Goal: Book appointment/travel/reservation

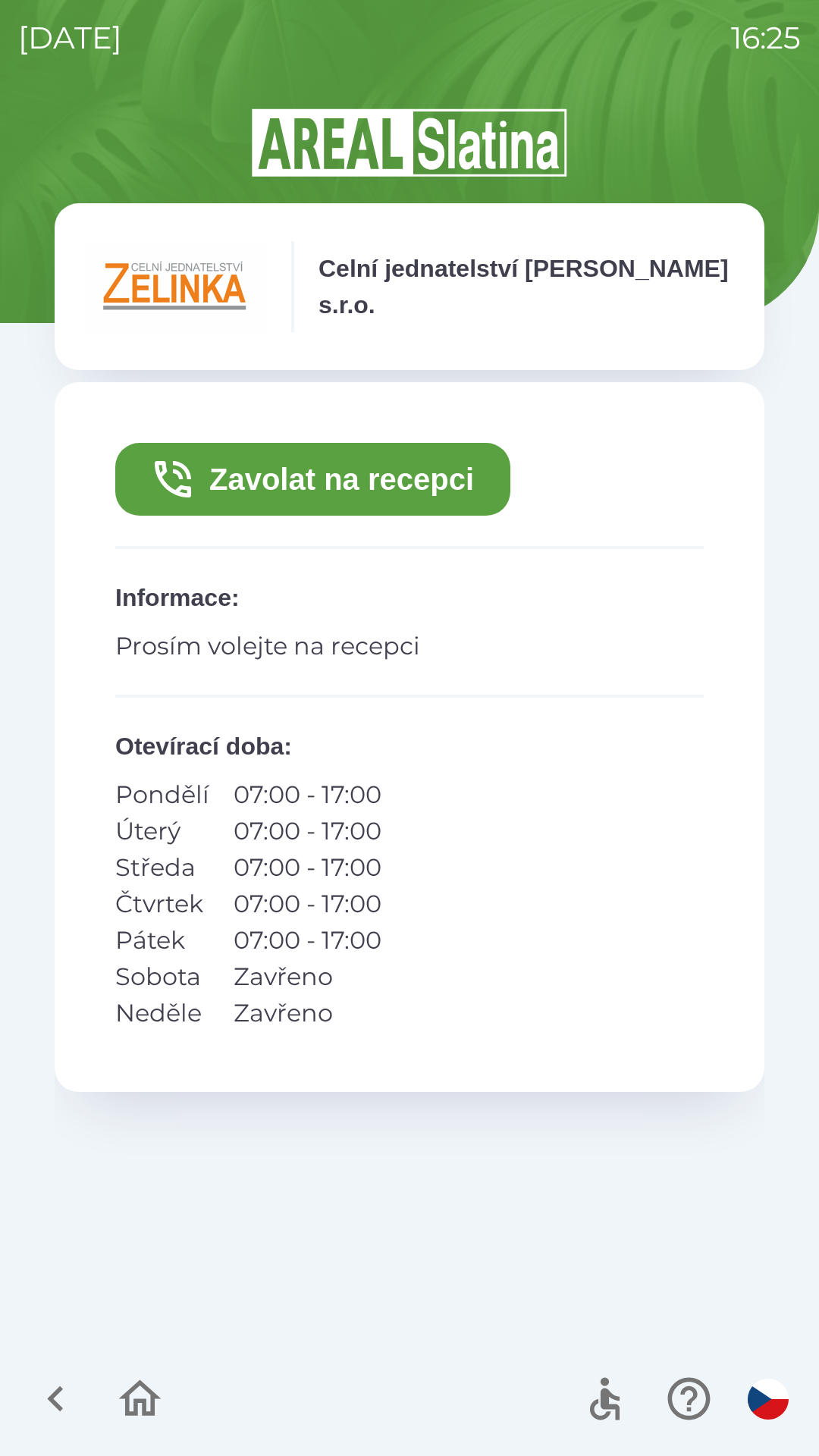
click at [334, 482] on button "Zavolat na recepci" at bounding box center [313, 480] width 395 height 73
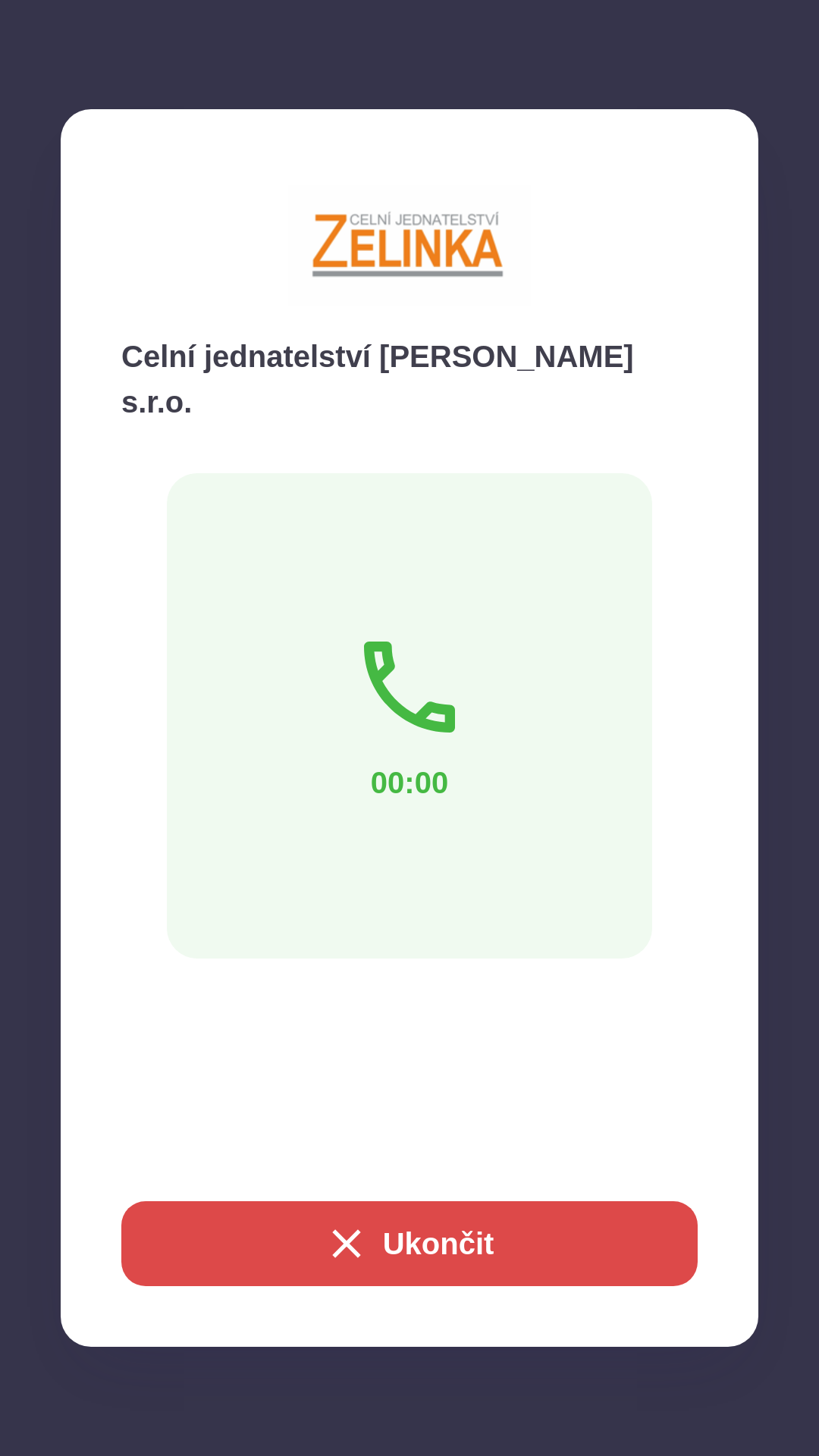
click at [409, 1219] on button "Ukončit" at bounding box center [409, 1244] width 576 height 85
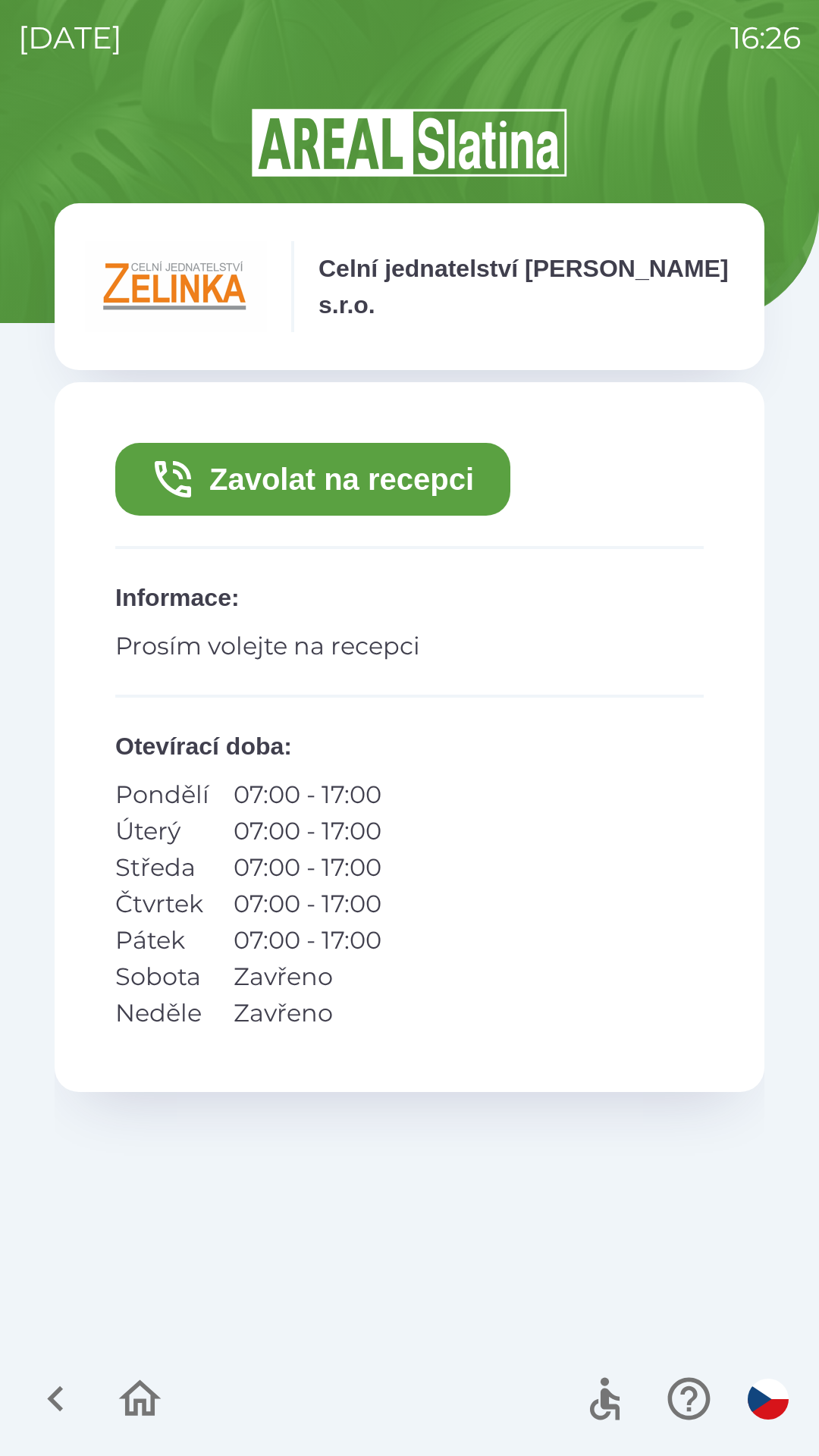
click at [400, 469] on button "Zavolat na recepci" at bounding box center [313, 480] width 395 height 73
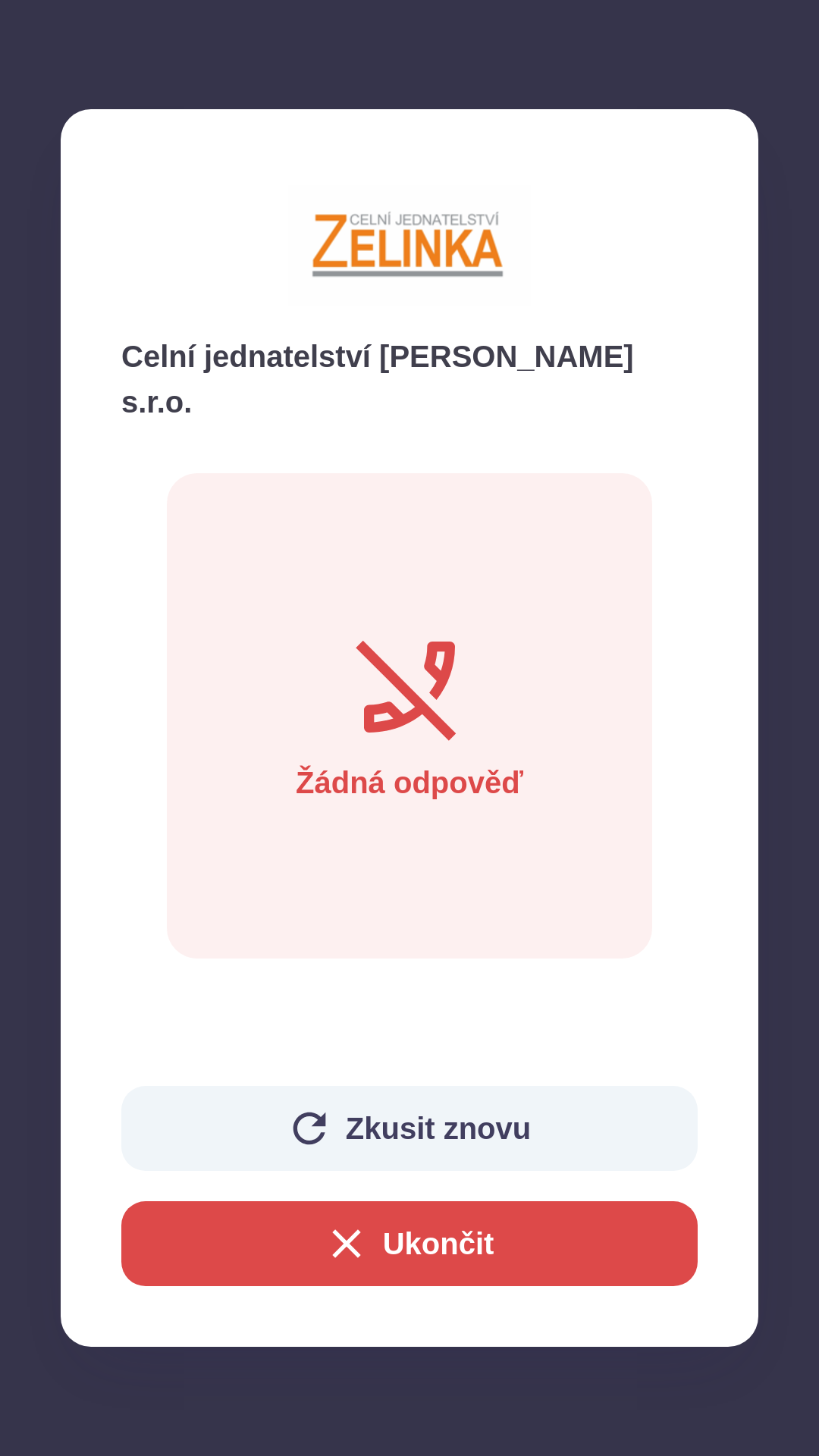
click at [441, 1240] on button "Ukončit" at bounding box center [409, 1244] width 576 height 85
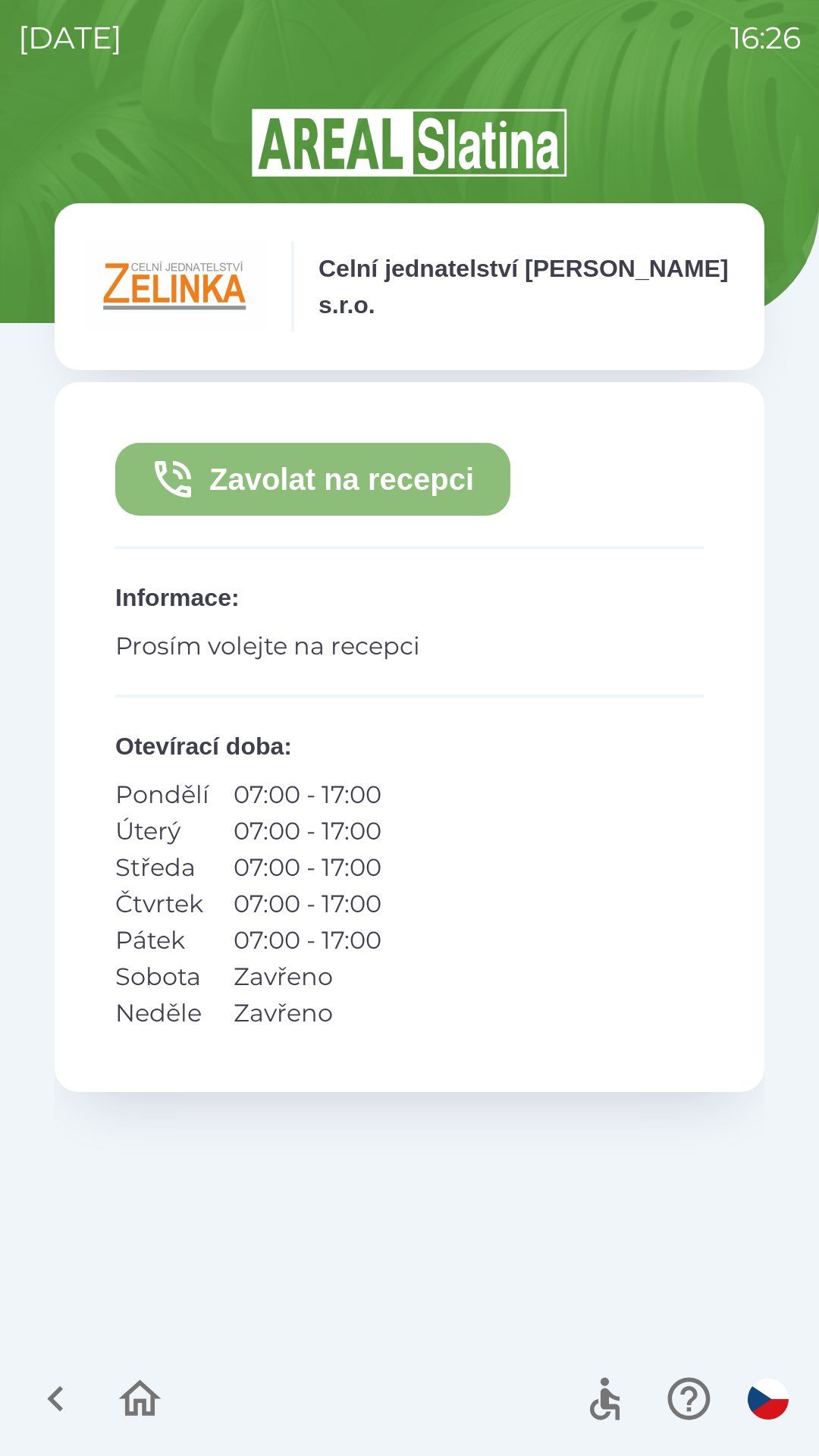
click at [343, 478] on button "Zavolat na recepci" at bounding box center [313, 480] width 395 height 73
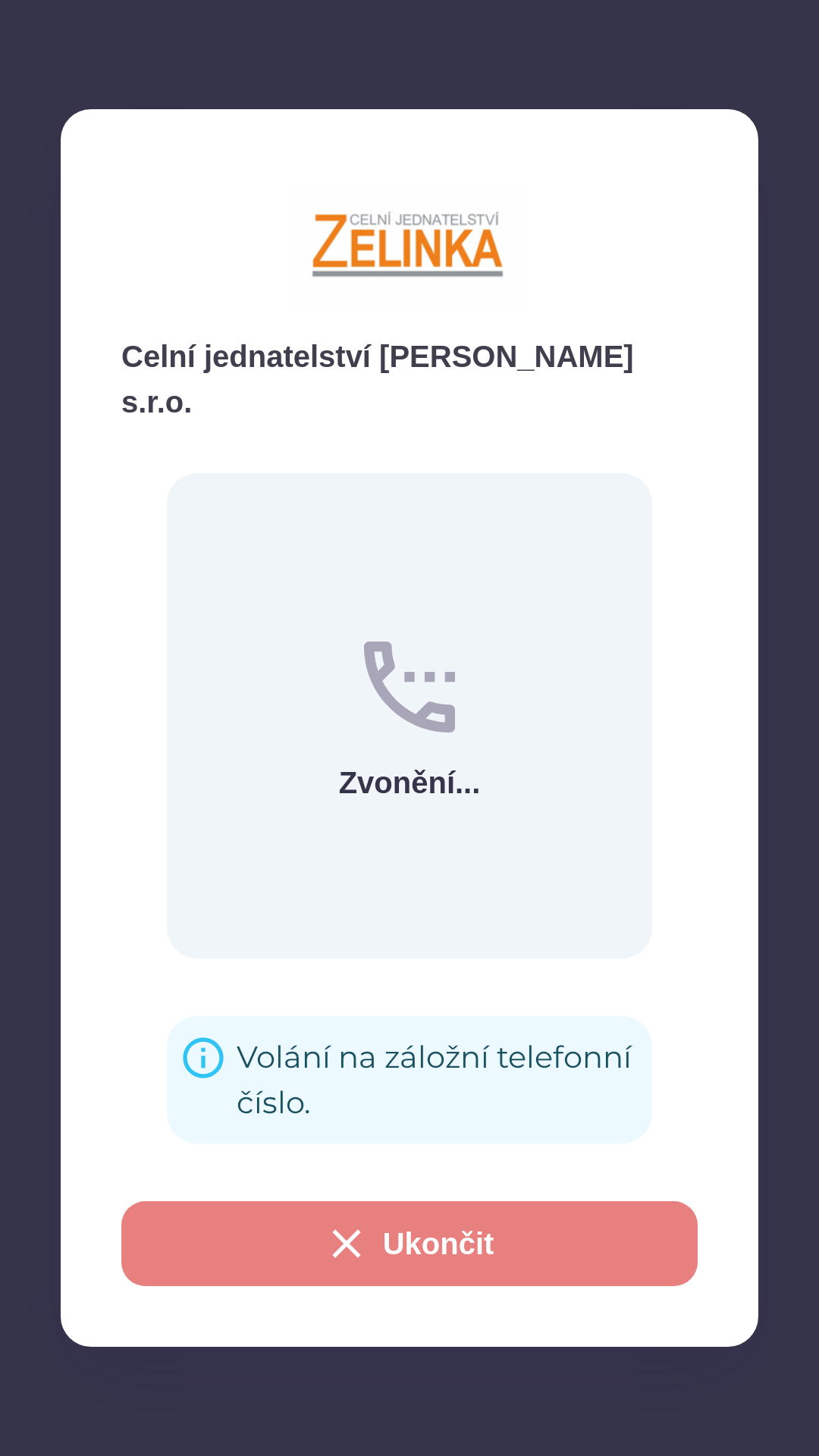
click at [397, 1235] on button "Ukončit" at bounding box center [409, 1244] width 576 height 85
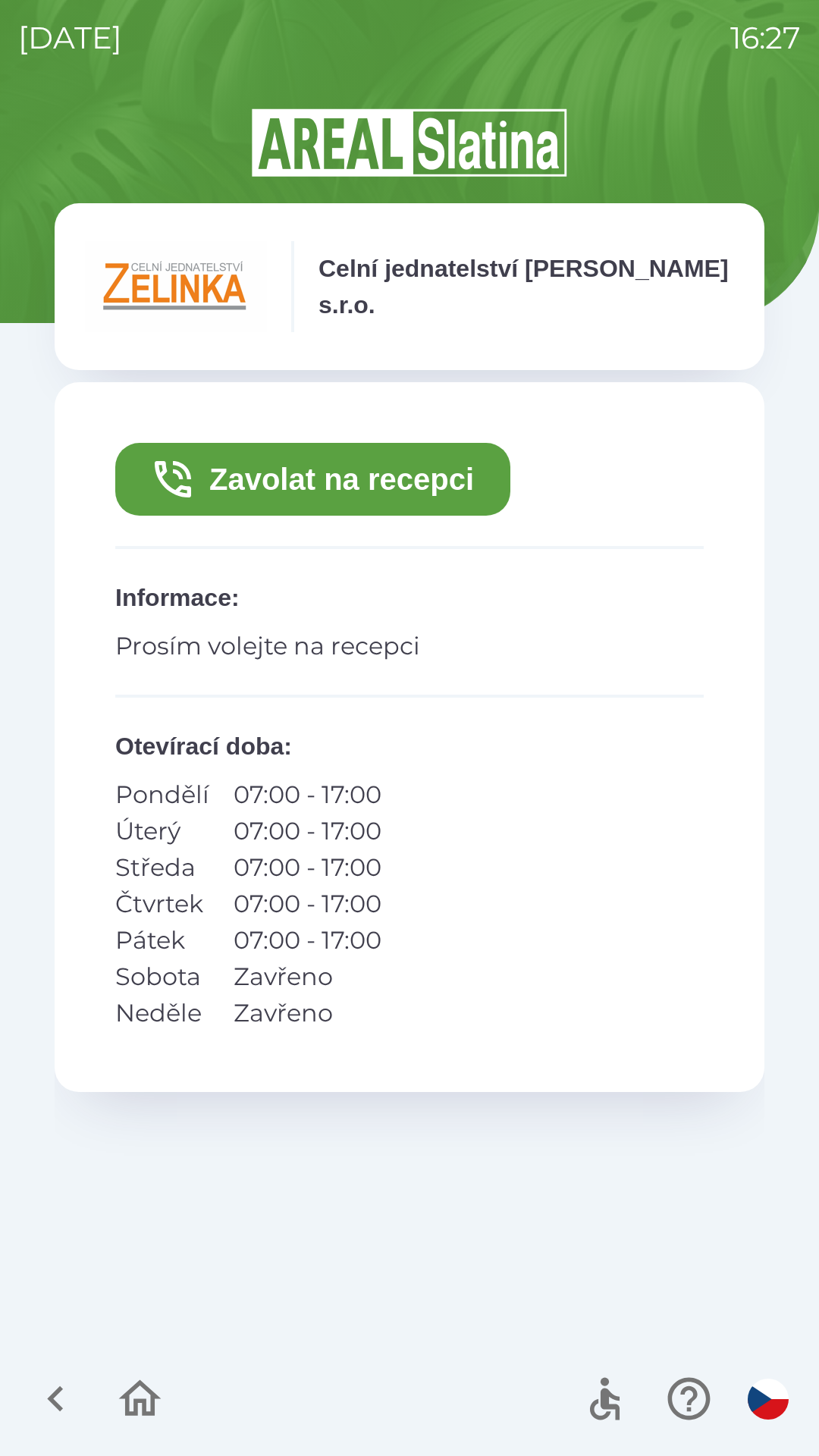
click at [306, 472] on button "Zavolat na recepci" at bounding box center [313, 480] width 395 height 73
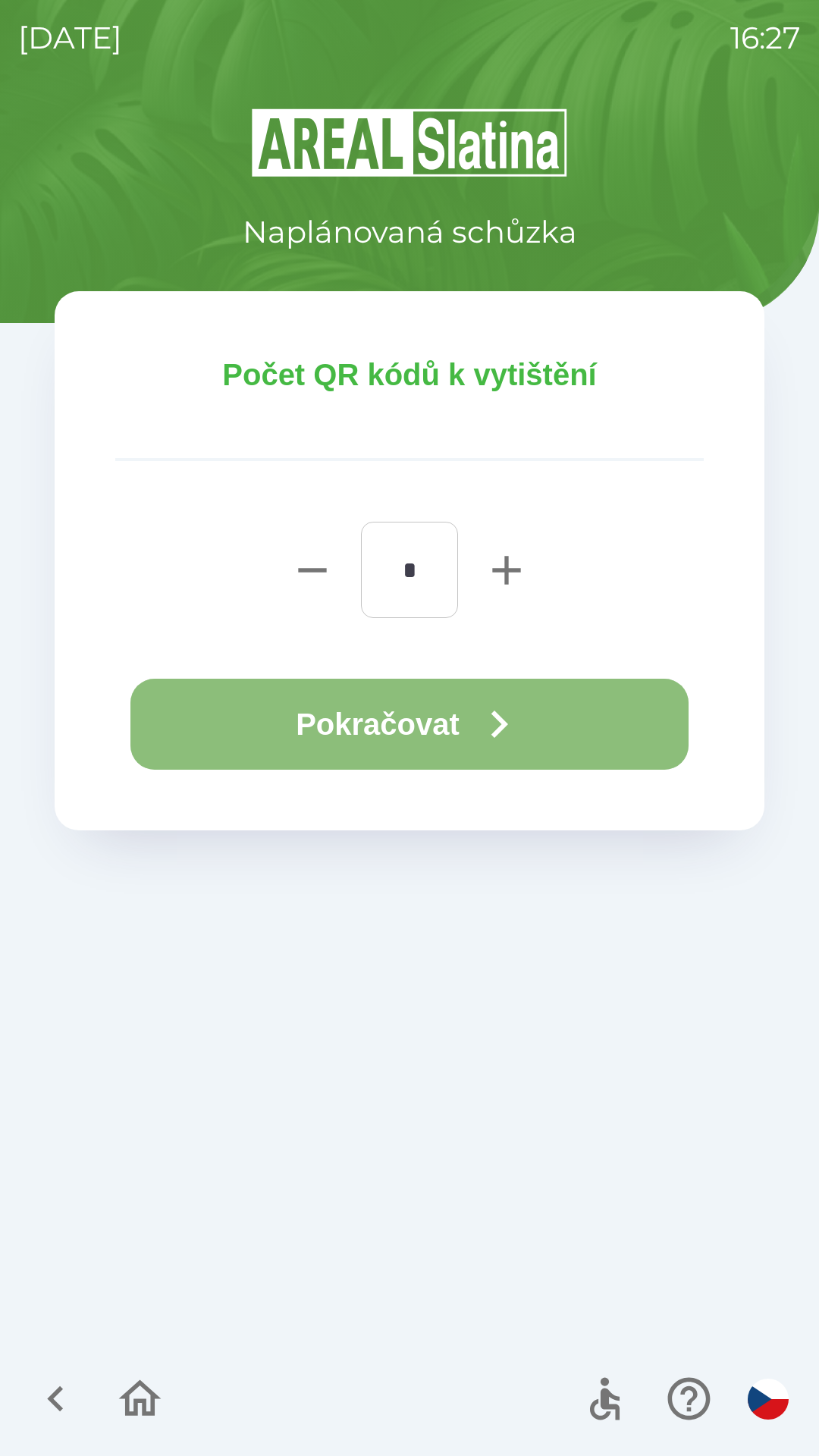
click at [371, 707] on button "Pokračovat" at bounding box center [409, 724] width 558 height 91
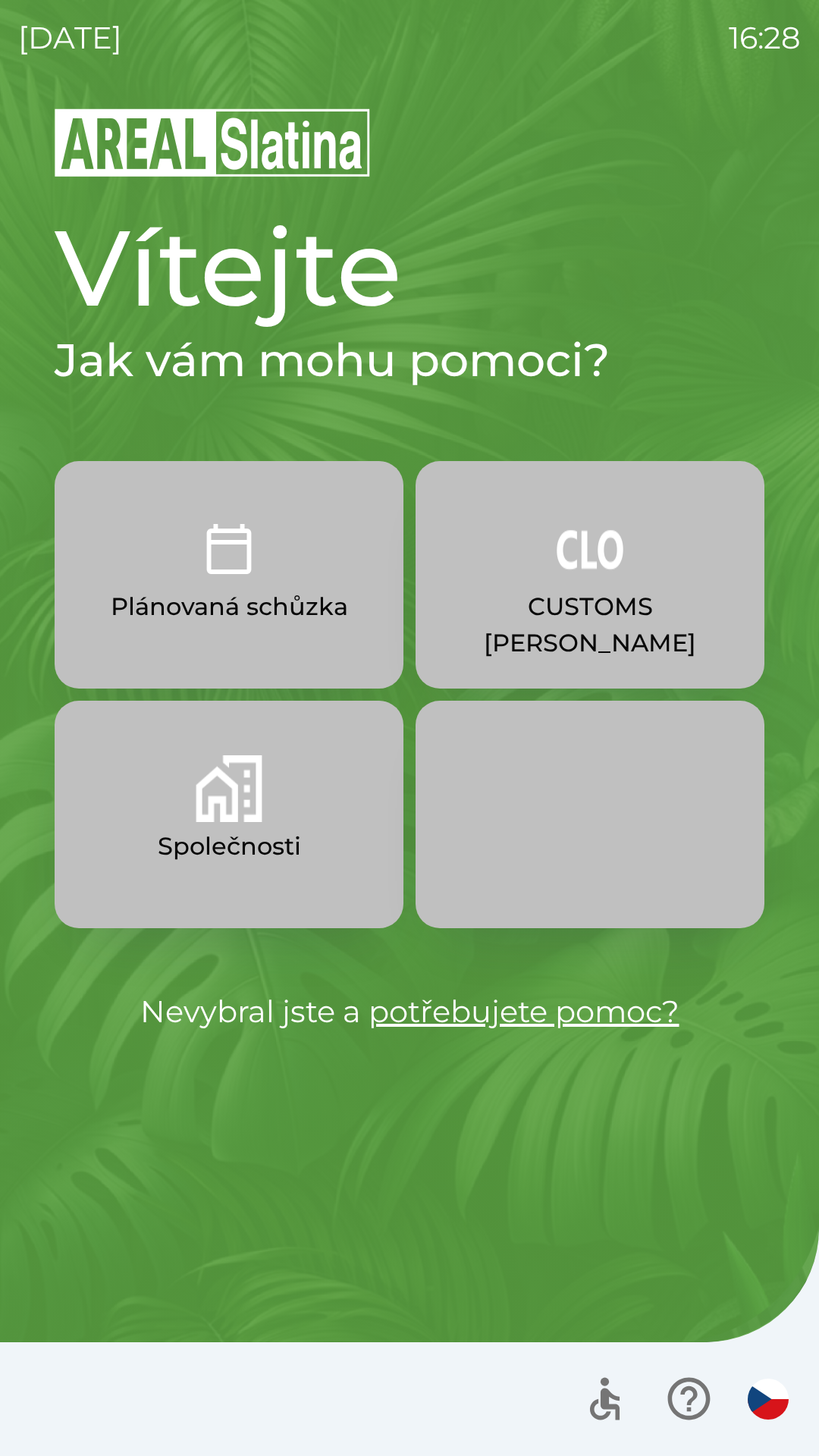
click at [524, 546] on button "CUSTOMS [PERSON_NAME]" at bounding box center [590, 575] width 349 height 227
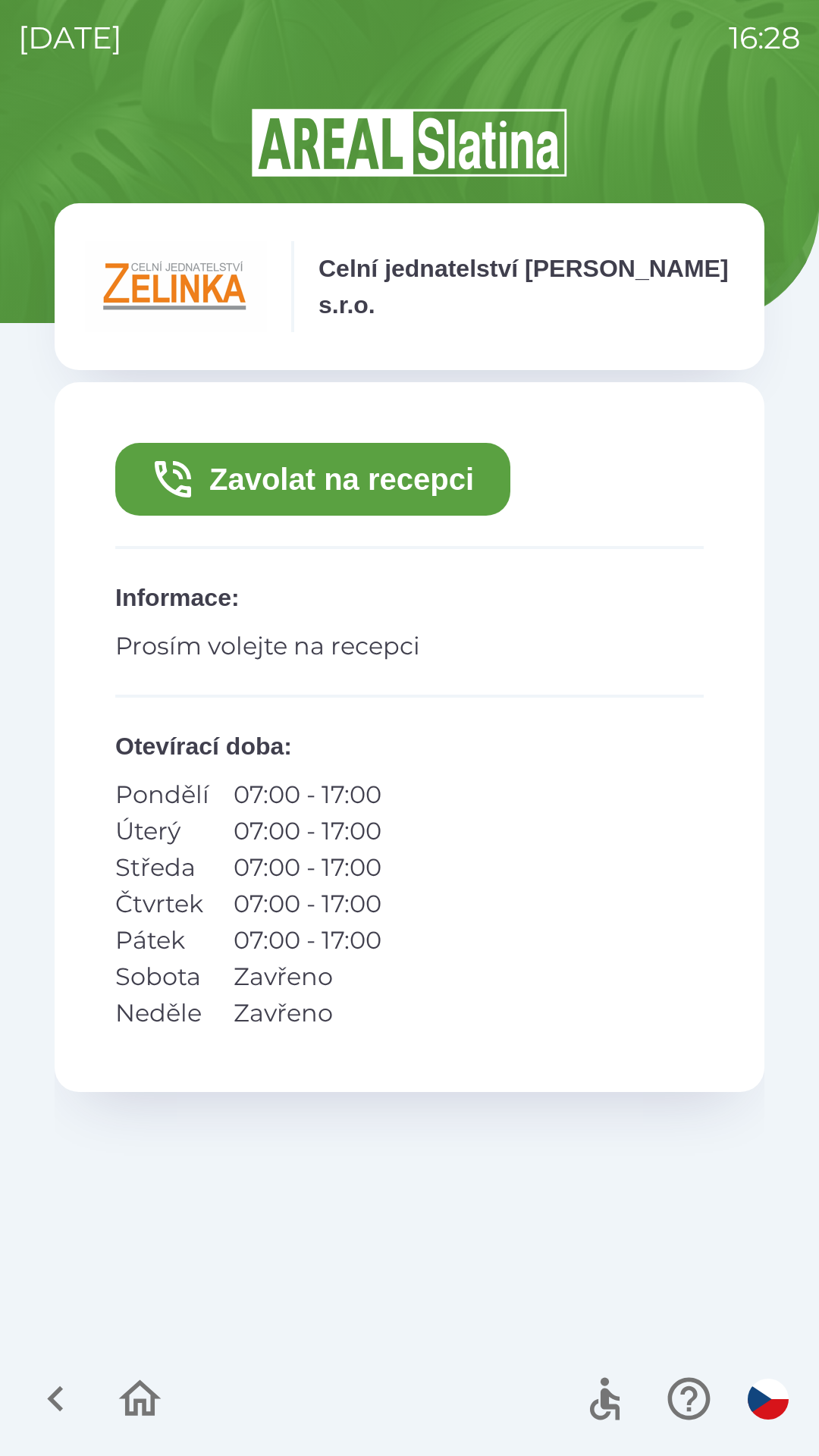
click at [388, 485] on button "Zavolat na recepci" at bounding box center [313, 480] width 395 height 73
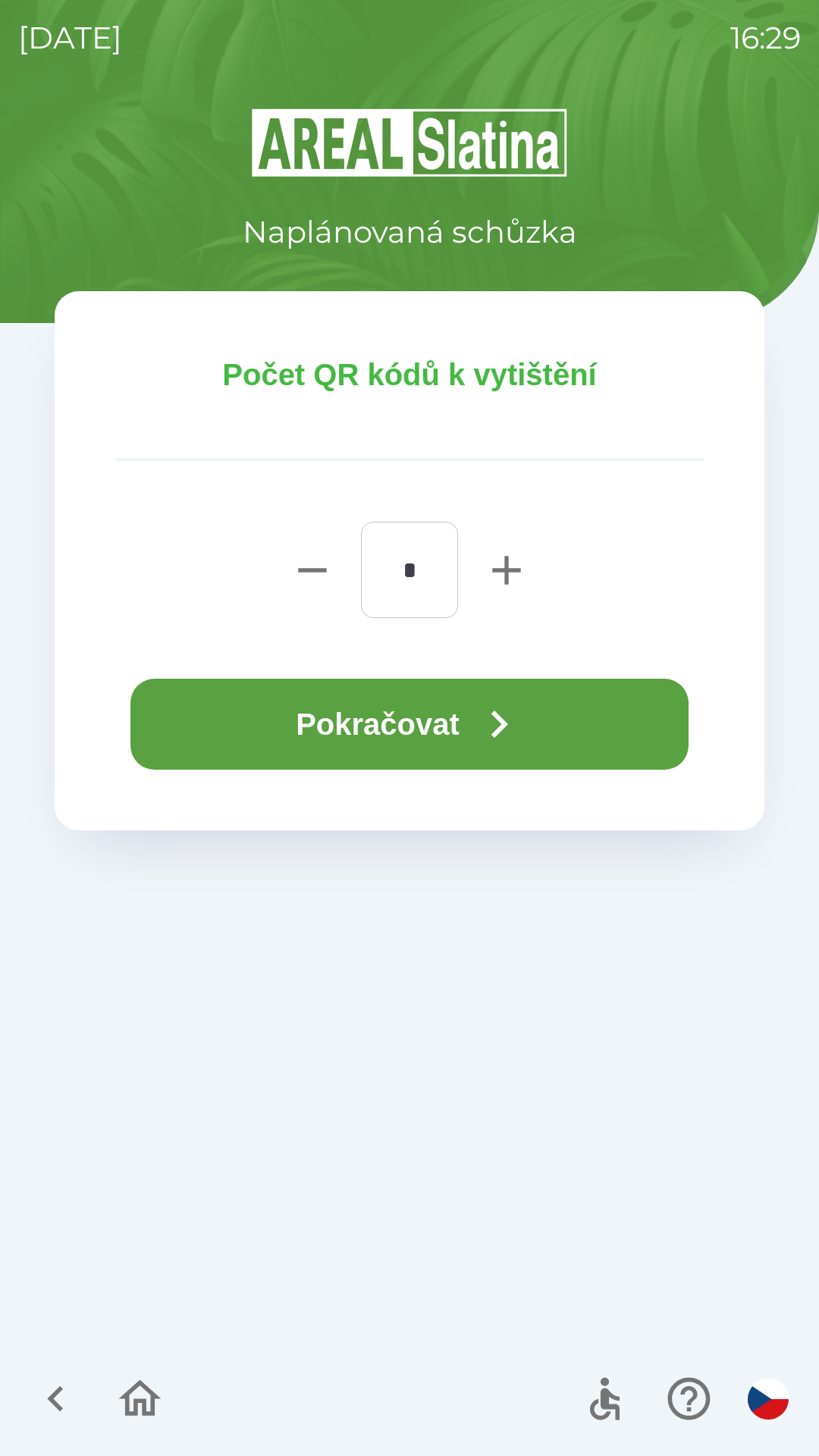
click at [442, 708] on button "Pokračovat" at bounding box center [409, 724] width 558 height 91
